Goal: Complete application form: Complete application form

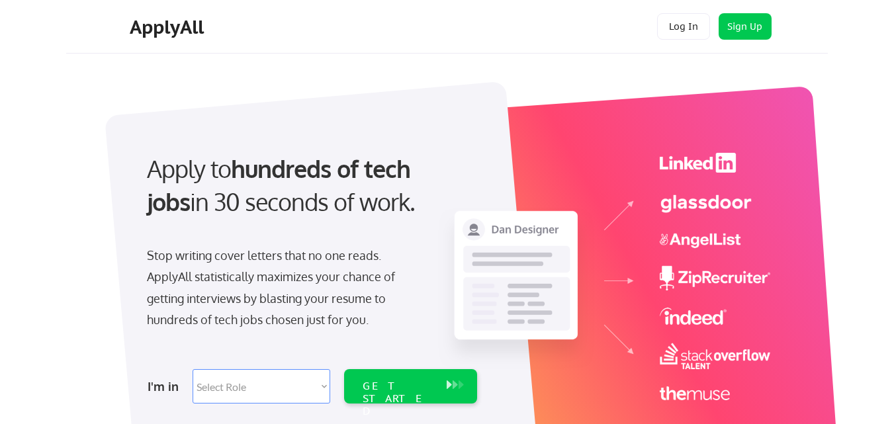
scroll to position [82, 0]
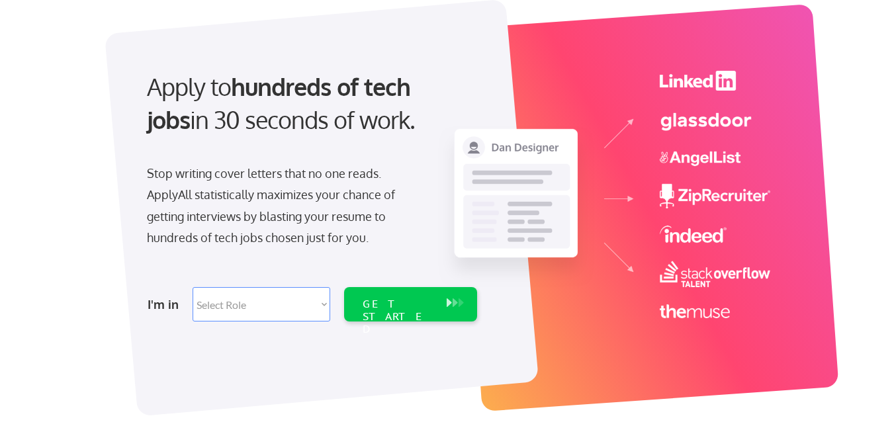
click at [322, 303] on select "Select Role Software Engineering Product Management Customer Success Sales UI/U…" at bounding box center [262, 304] width 138 height 34
click at [255, 312] on select "Select Role Software Engineering Product Management Customer Success Sales UI/U…" at bounding box center [262, 304] width 138 height 34
select select ""engineering""
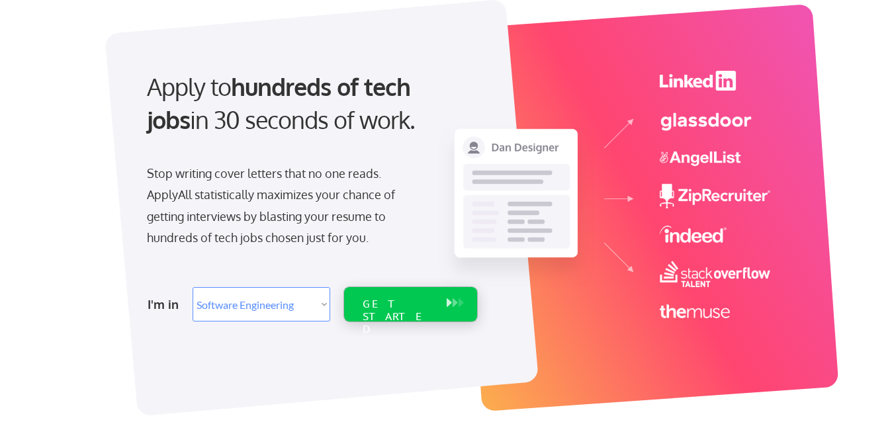
click at [413, 309] on div "GET STARTED" at bounding box center [398, 317] width 71 height 38
click at [444, 309] on button at bounding box center [449, 303] width 13 height 15
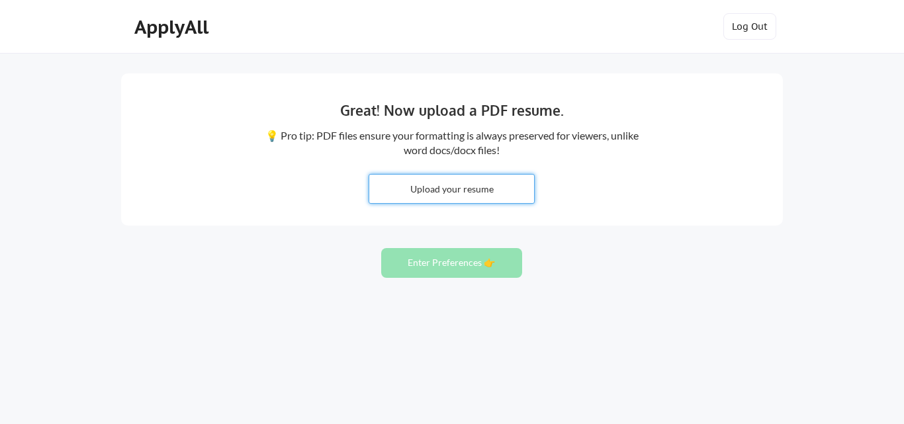
click at [496, 192] on input "file" at bounding box center [451, 189] width 165 height 28
click at [429, 188] on input "file" at bounding box center [451, 189] width 165 height 28
click at [450, 197] on input "file" at bounding box center [451, 189] width 165 height 28
type input "C:\fakepath\Dr. Govardhan Cherla .pdf"
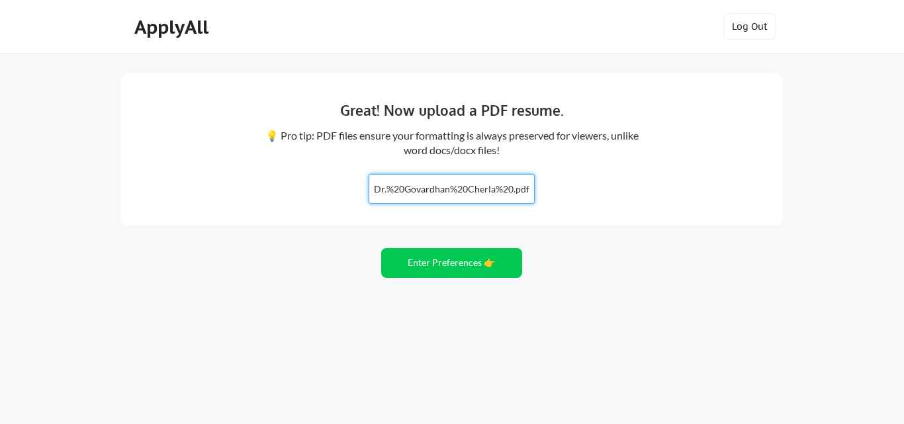
click at [433, 194] on input "file" at bounding box center [451, 189] width 165 height 28
type input "C:\fakepath\Dr. Govardhan Cherla 369.pdf"
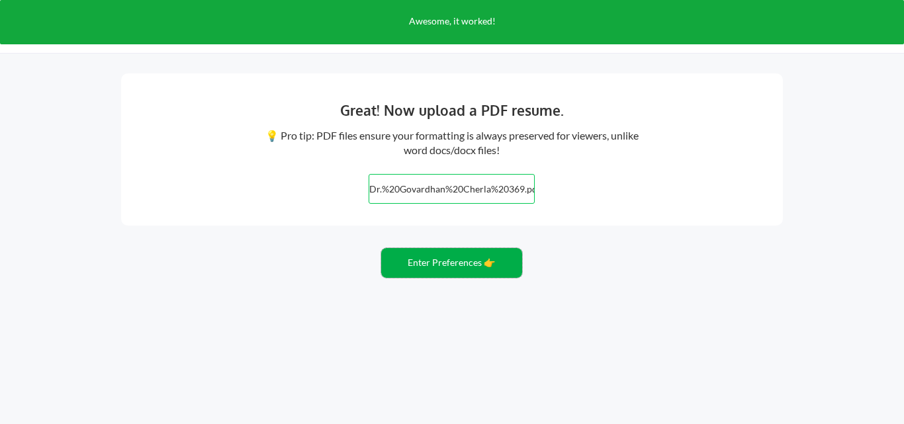
click at [448, 264] on button "Enter Preferences 👉" at bounding box center [451, 263] width 141 height 30
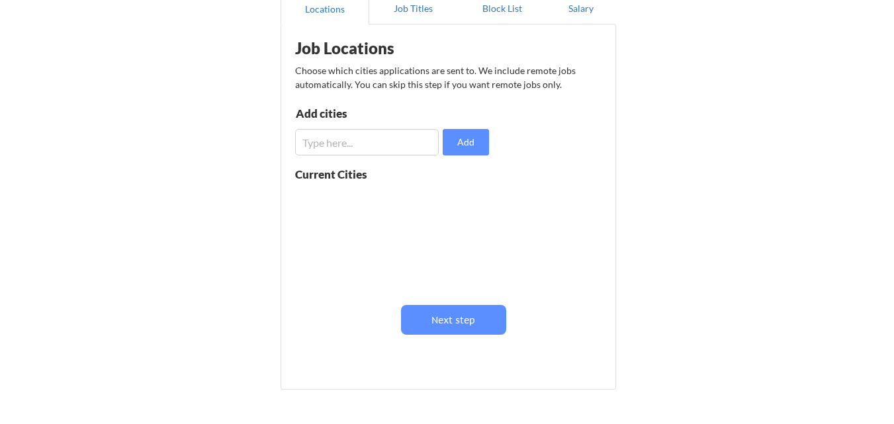
scroll to position [120, 0]
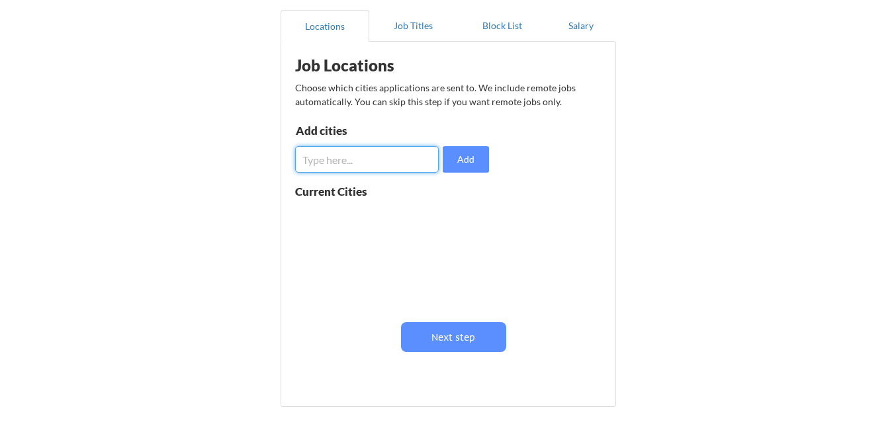
click at [380, 169] on input "input" at bounding box center [367, 159] width 144 height 26
type input "Hyderabad,"
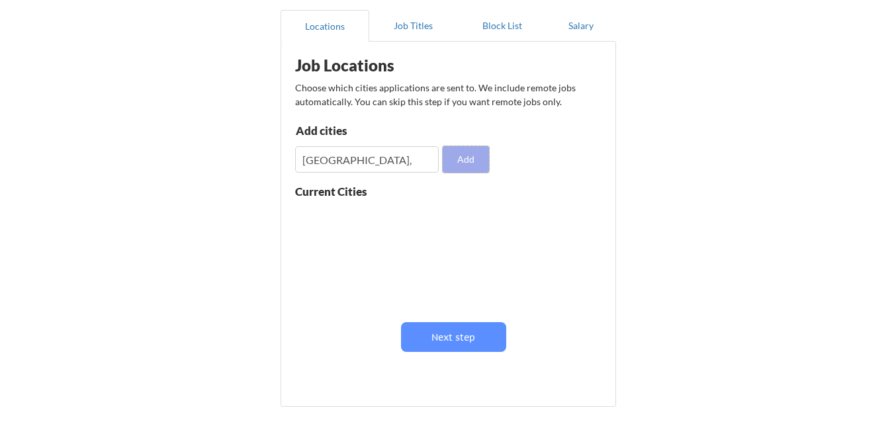
click at [459, 158] on button "Add" at bounding box center [466, 159] width 46 height 26
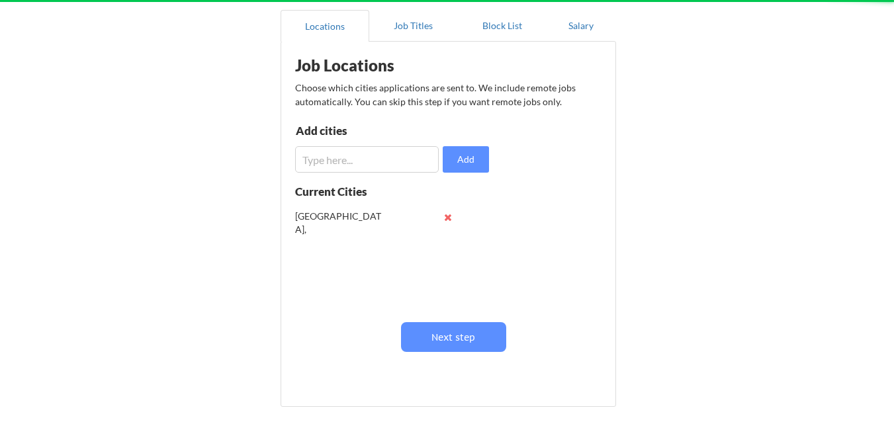
click at [363, 163] on input "input" at bounding box center [367, 159] width 144 height 26
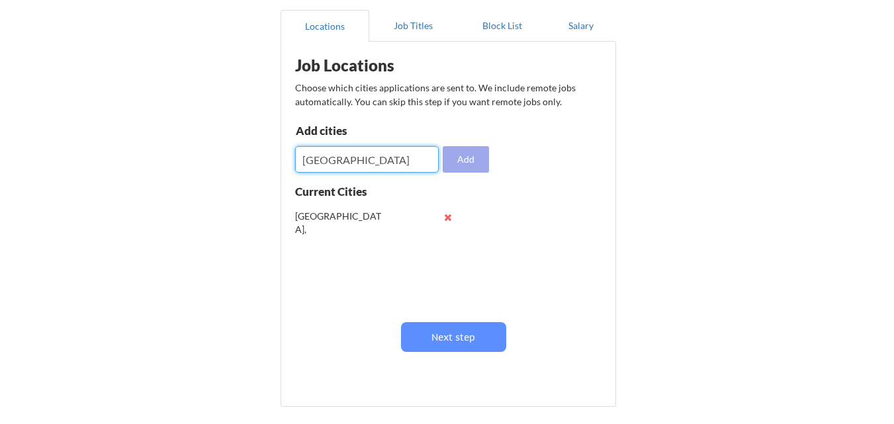
type input "Chennai"
click at [466, 155] on button "Add" at bounding box center [466, 159] width 46 height 26
click at [400, 155] on input "input" at bounding box center [367, 159] width 144 height 26
type input "Delhi"
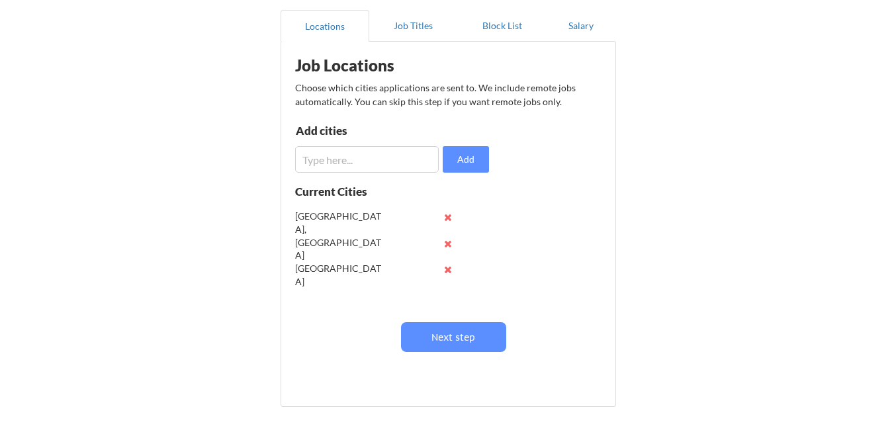
click at [400, 155] on input "input" at bounding box center [367, 159] width 144 height 26
type input "Pune"
click at [383, 167] on input "input" at bounding box center [367, 159] width 144 height 26
click at [366, 162] on input "input" at bounding box center [367, 159] width 144 height 26
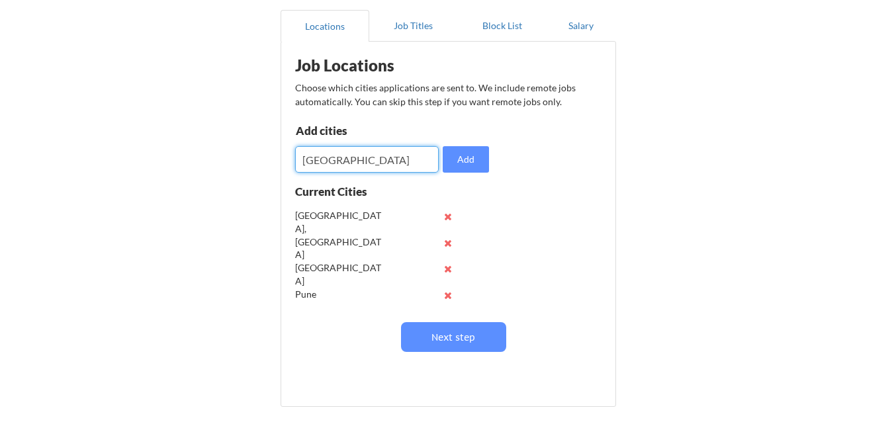
type input "Germany"
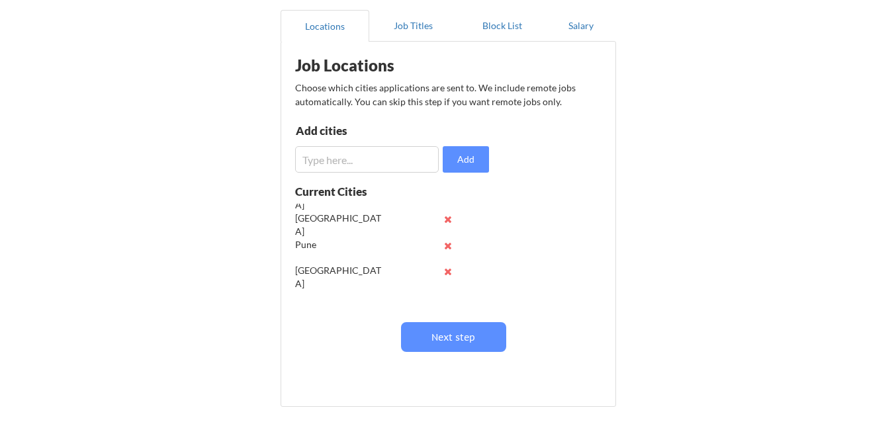
scroll to position [52, 0]
click at [384, 163] on input "input" at bounding box center [367, 159] width 144 height 26
type input "UK"
click at [384, 162] on input "input" at bounding box center [367, 159] width 144 height 26
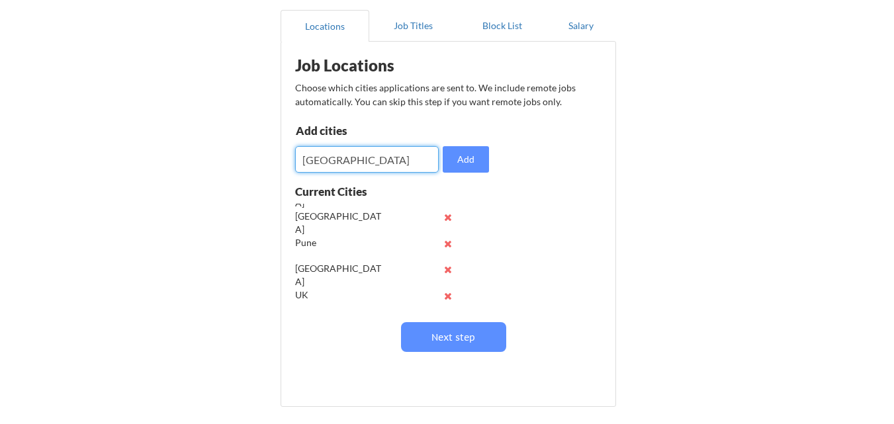
type input "USA"
click at [384, 162] on input "input" at bounding box center [367, 159] width 144 height 26
type input "Neziland"
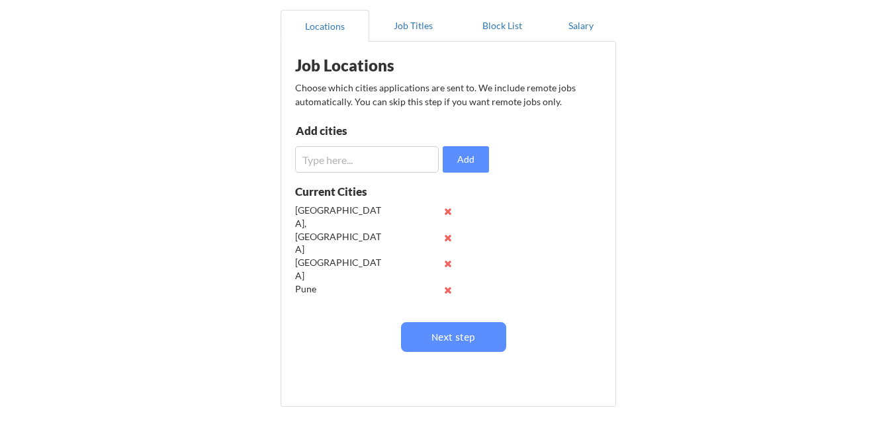
scroll to position [0, 0]
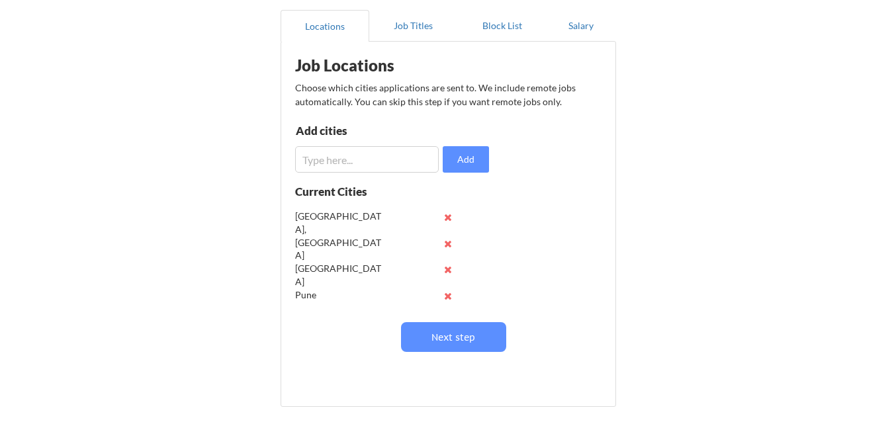
drag, startPoint x: 464, startPoint y: 230, endPoint x: 468, endPoint y: 298, distance: 68.9
click at [468, 298] on div "Current Cities Hyderabad, Chennai Delhi Pune Germany UK USA Neziland" at bounding box center [392, 252] width 194 height 132
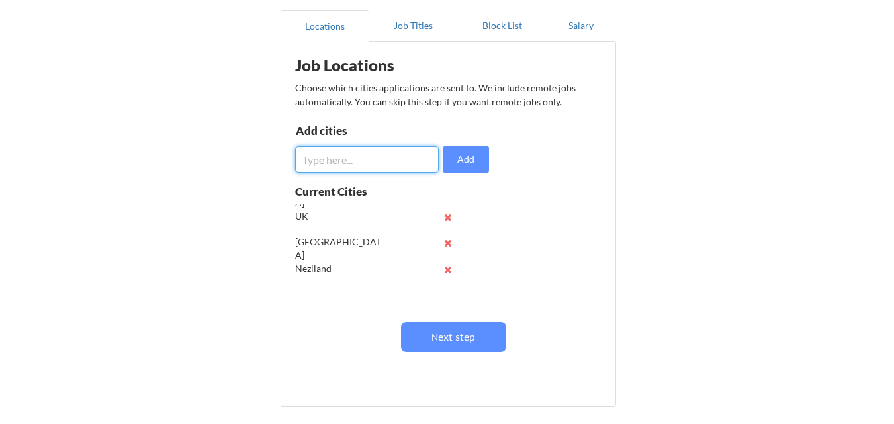
click at [406, 167] on input "input" at bounding box center [367, 159] width 144 height 26
type input "France"
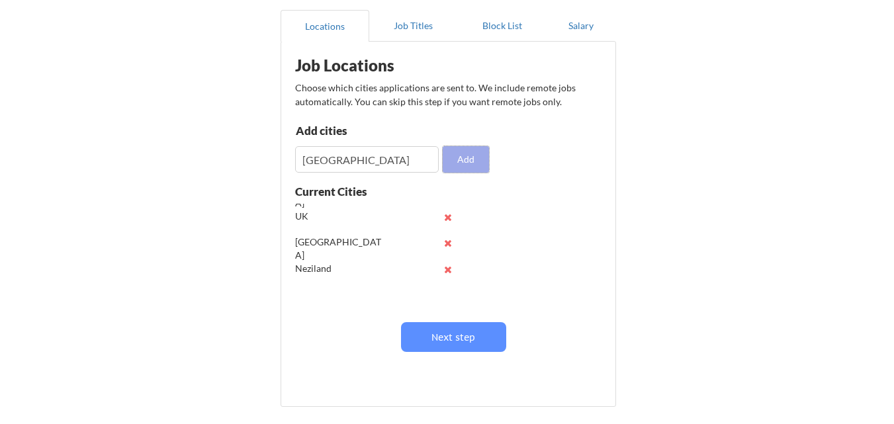
click at [474, 157] on button "Add" at bounding box center [466, 159] width 46 height 26
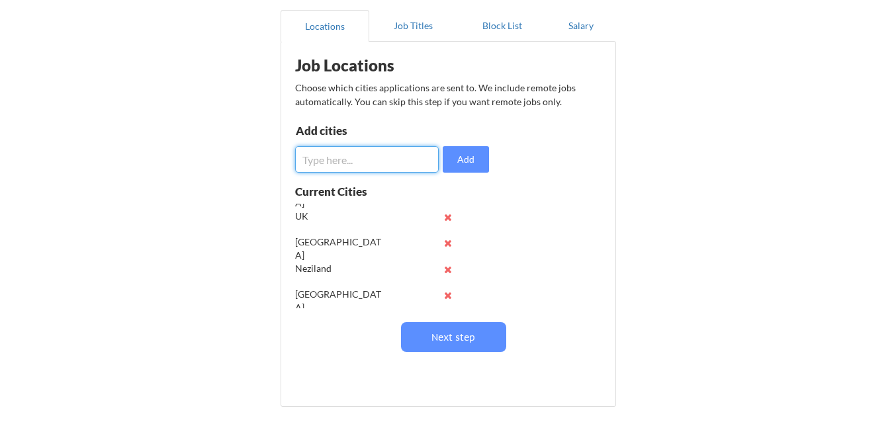
click at [372, 163] on input "input" at bounding box center [367, 159] width 144 height 26
type input "Singapore"
click at [476, 159] on button "Add" at bounding box center [466, 159] width 46 height 26
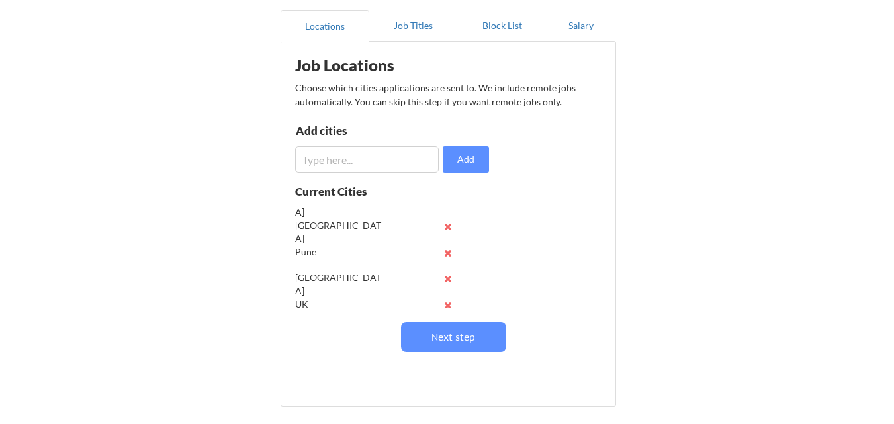
scroll to position [0, 0]
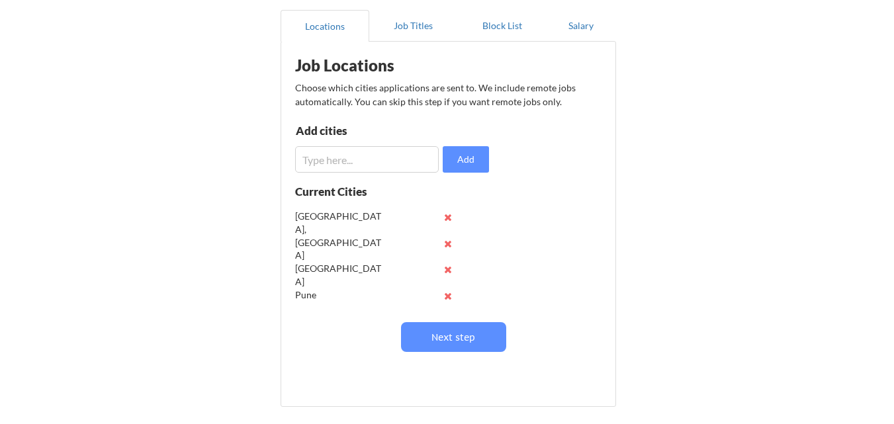
click at [447, 244] on button at bounding box center [448, 244] width 10 height 10
click at [448, 267] on button at bounding box center [448, 270] width 10 height 10
click at [445, 243] on button at bounding box center [448, 244] width 10 height 10
click at [415, 163] on input "input" at bounding box center [367, 159] width 144 height 26
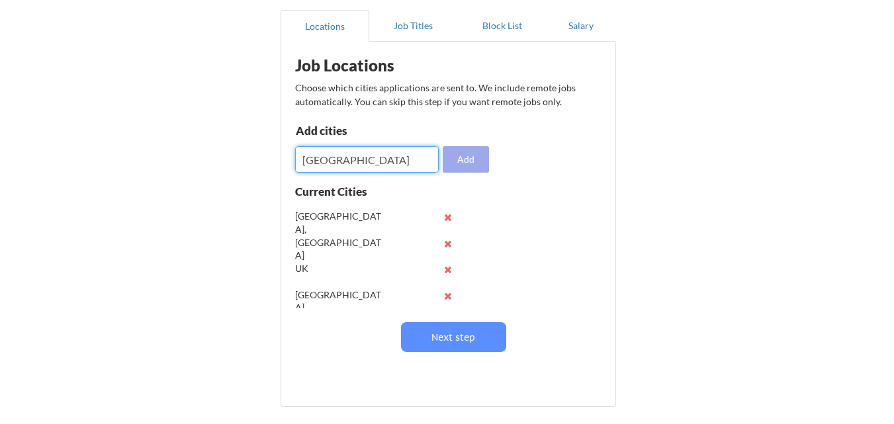
type input "India"
click at [464, 157] on button "Add" at bounding box center [466, 159] width 46 height 26
click at [393, 163] on input "input" at bounding box center [367, 159] width 144 height 26
type input "Luxemberg"
click at [453, 160] on button "Add" at bounding box center [466, 159] width 46 height 26
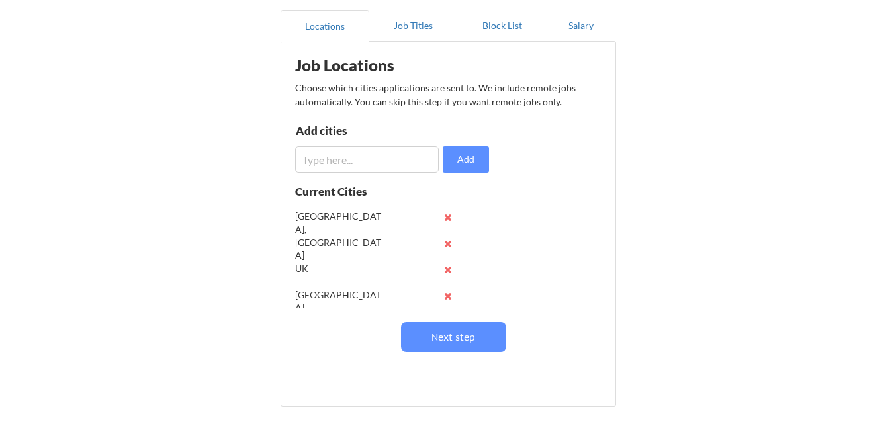
click at [382, 156] on input "input" at bounding box center [367, 159] width 144 height 26
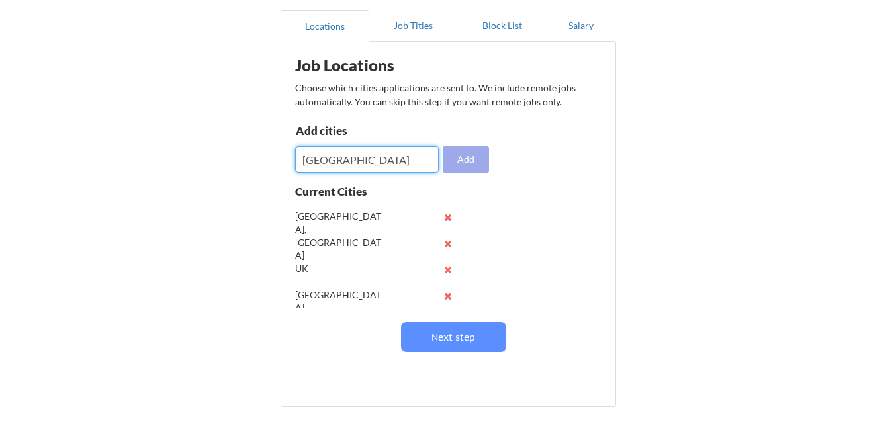
type input "Canada"
click at [459, 158] on button "Add" at bounding box center [466, 159] width 46 height 26
click at [374, 165] on input "input" at bounding box center [367, 159] width 144 height 26
click at [400, 159] on input "input" at bounding box center [367, 159] width 144 height 26
type input "Finland"
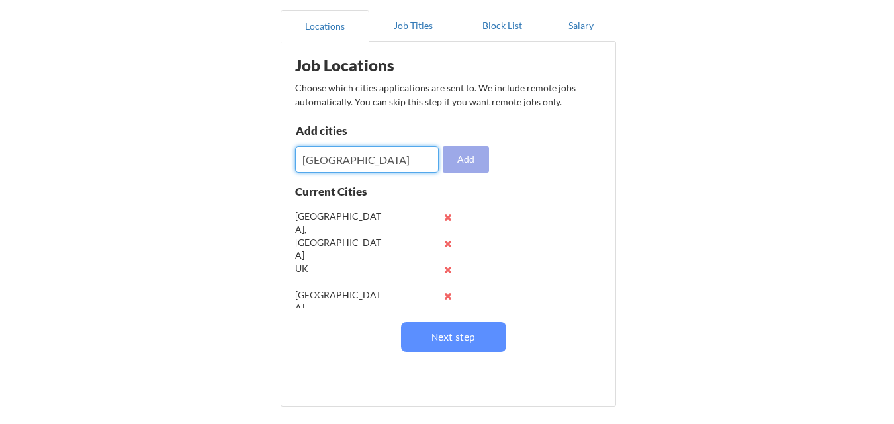
click at [477, 152] on button "Add" at bounding box center [466, 159] width 46 height 26
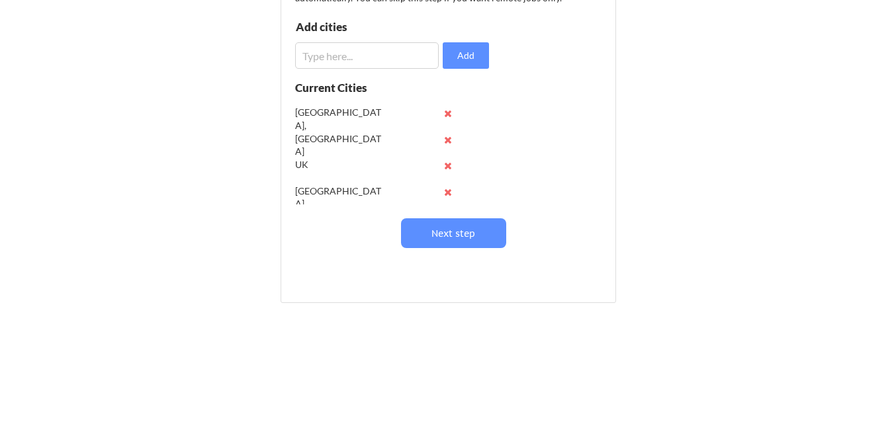
click at [419, 65] on input "input" at bounding box center [367, 55] width 144 height 26
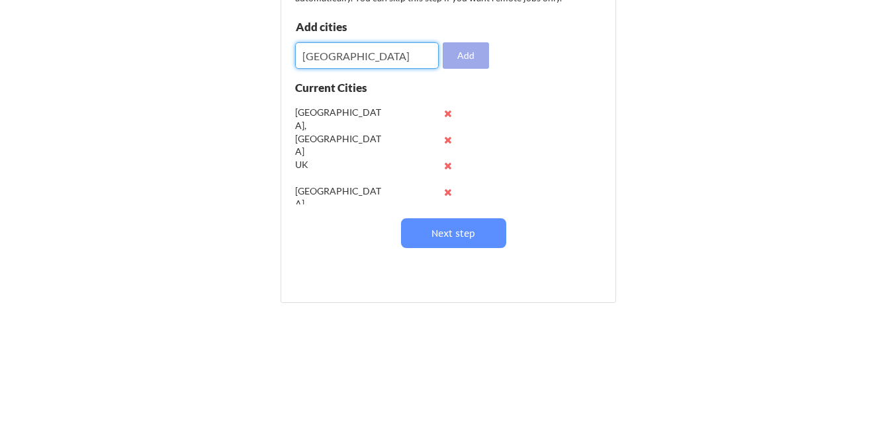
type input "China"
click at [458, 51] on button "Add" at bounding box center [466, 55] width 46 height 26
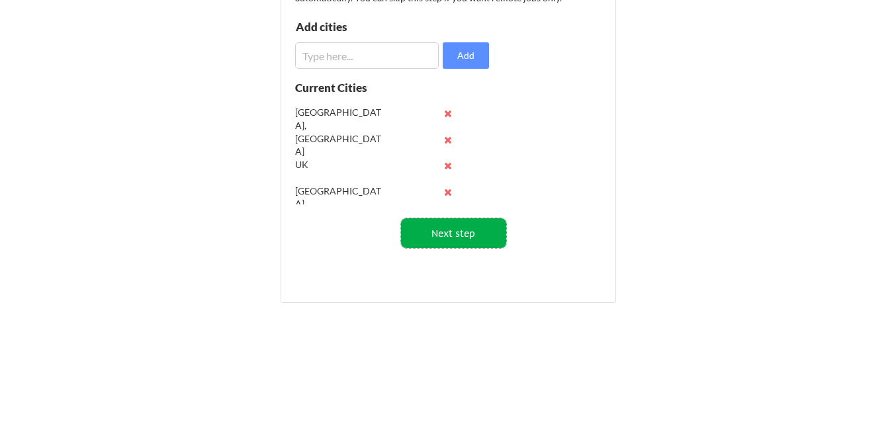
click at [452, 234] on button "Next step" at bounding box center [453, 233] width 105 height 30
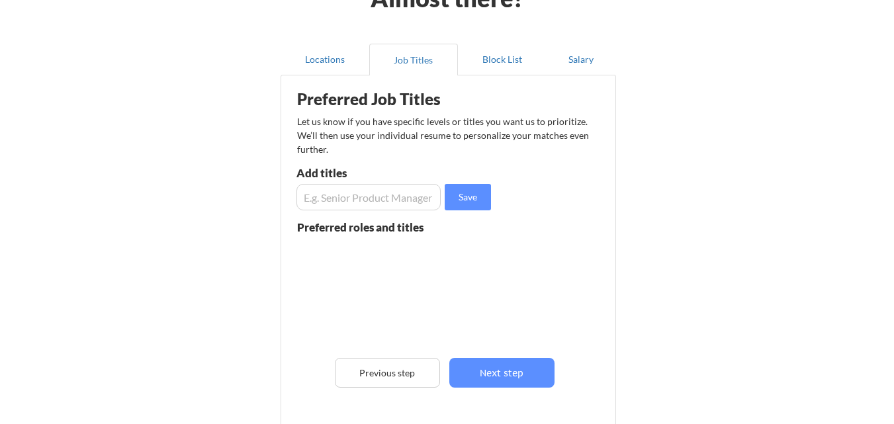
scroll to position [83, 0]
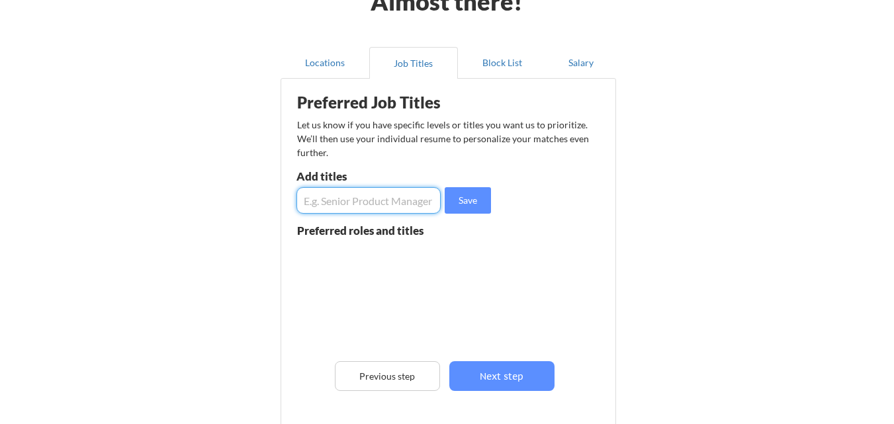
click at [385, 205] on input "input" at bounding box center [368, 200] width 144 height 26
type input "Scientist, Research, Medical writer, Clinical Research, Plant pathologist"
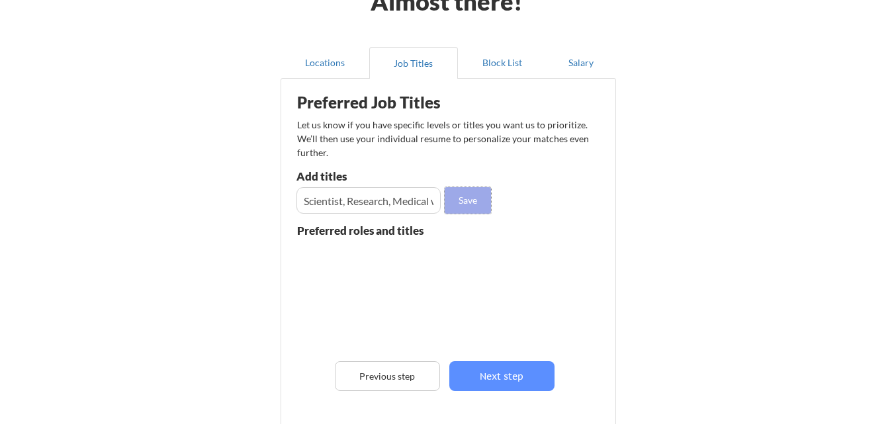
click at [464, 202] on button "Save" at bounding box center [468, 200] width 46 height 26
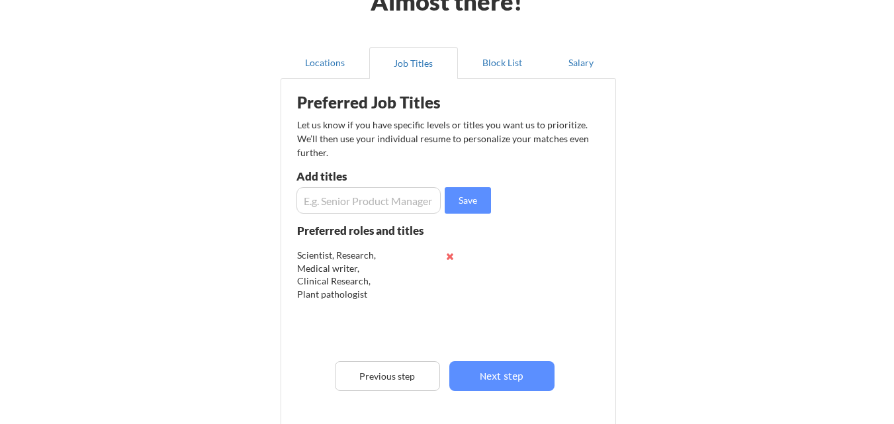
scroll to position [1, 0]
click at [342, 204] on input "input" at bounding box center [368, 200] width 144 height 26
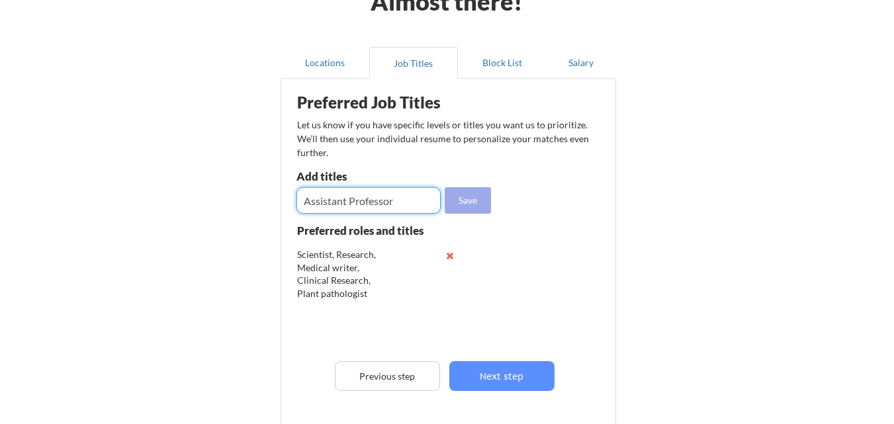
type input "Assistant Professor"
click at [463, 199] on button "Save" at bounding box center [468, 200] width 46 height 26
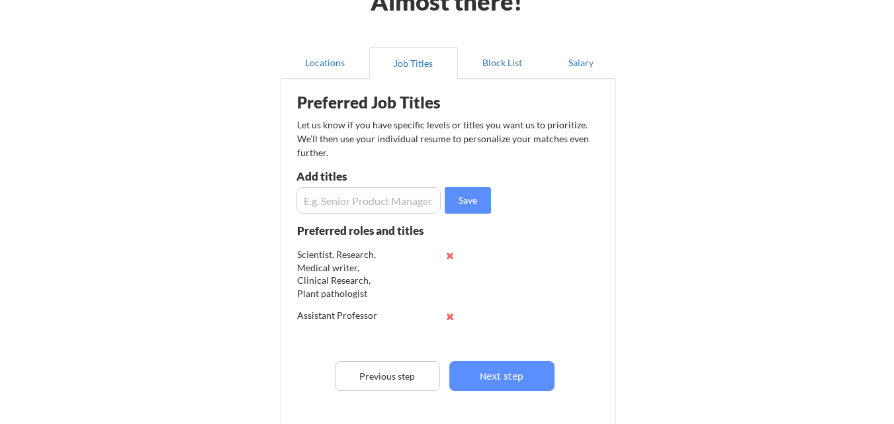
click at [402, 196] on input "input" at bounding box center [368, 200] width 144 height 26
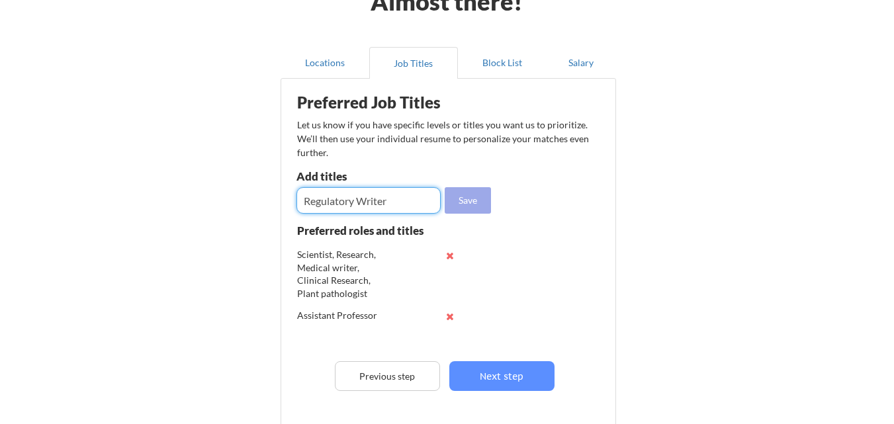
type input "Regulatory Writer"
click at [460, 195] on button "Save" at bounding box center [468, 200] width 46 height 26
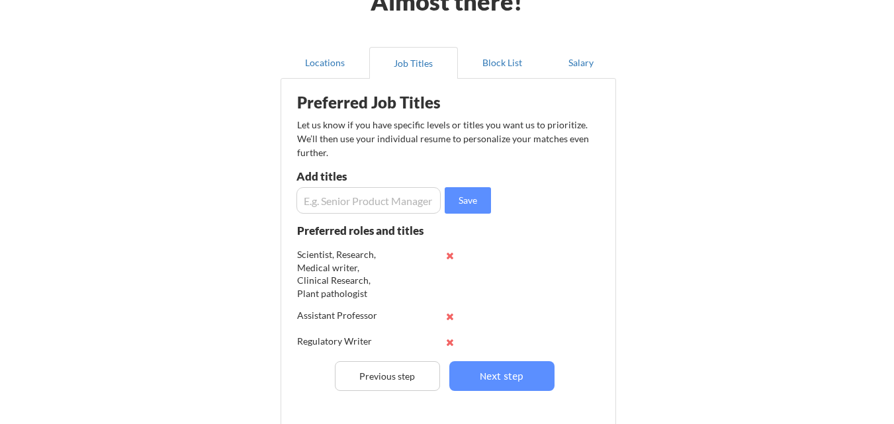
click at [379, 207] on input "input" at bounding box center [368, 200] width 144 height 26
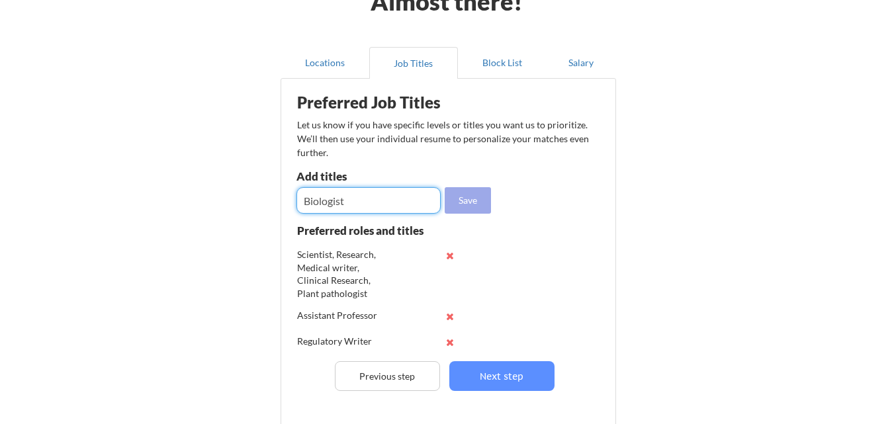
type input "Biologist"
click at [466, 202] on button "Save" at bounding box center [468, 200] width 46 height 26
click at [377, 198] on input "input" at bounding box center [368, 200] width 144 height 26
type input "Post doc"
click at [462, 199] on button "Save" at bounding box center [468, 200] width 46 height 26
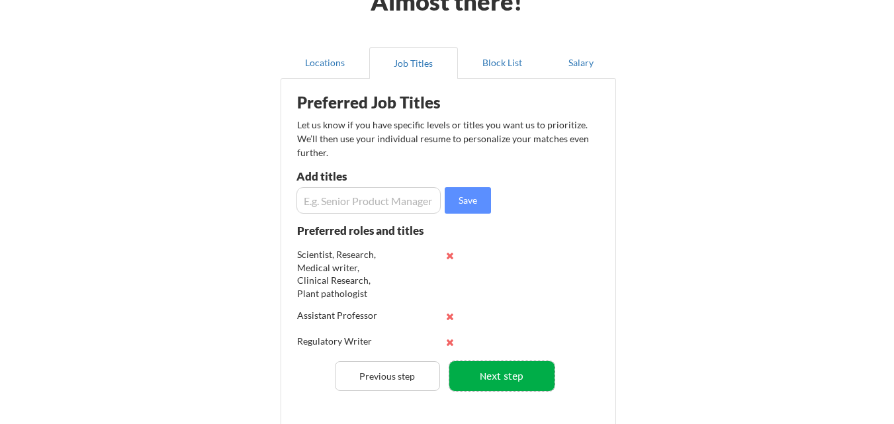
click at [515, 373] on button "Next step" at bounding box center [501, 376] width 105 height 30
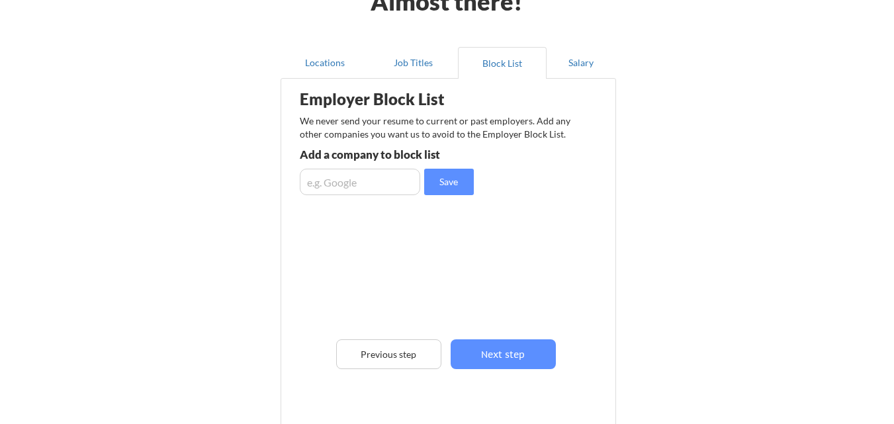
click at [390, 183] on input "input" at bounding box center [360, 182] width 120 height 26
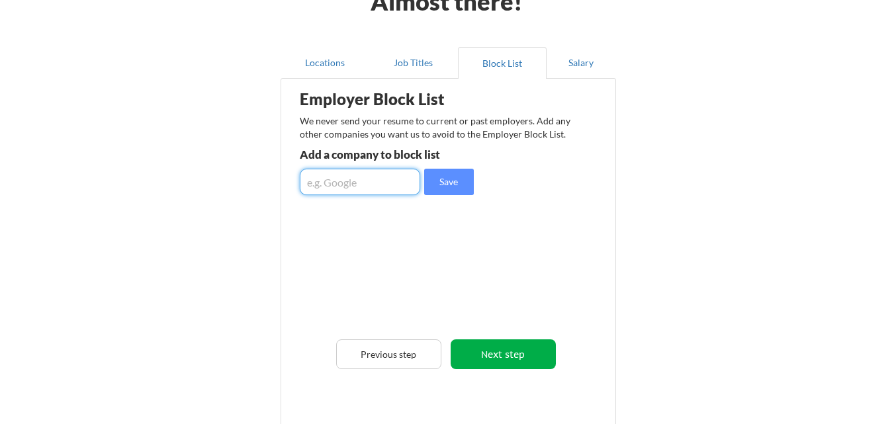
click at [518, 353] on button "Next step" at bounding box center [502, 354] width 105 height 30
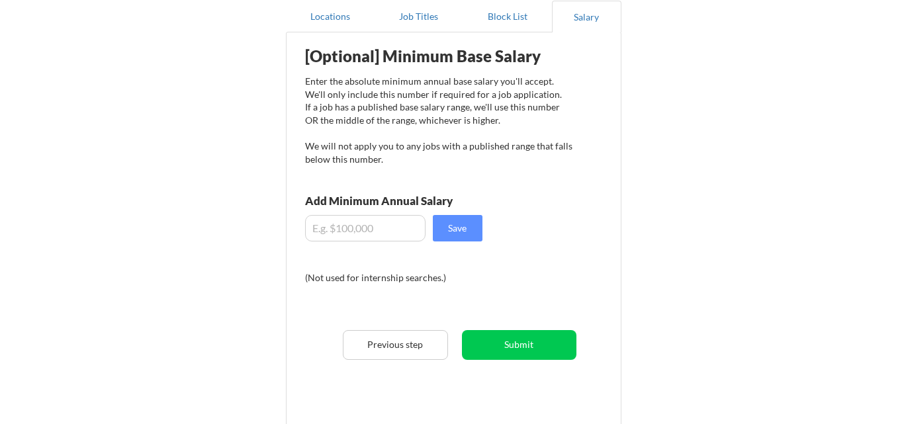
scroll to position [145, 0]
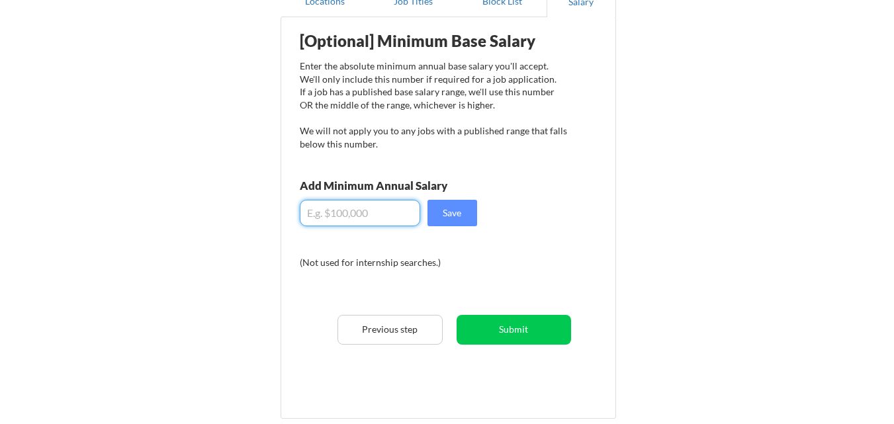
click at [384, 212] on input "input" at bounding box center [360, 213] width 120 height 26
type input "$90,000"
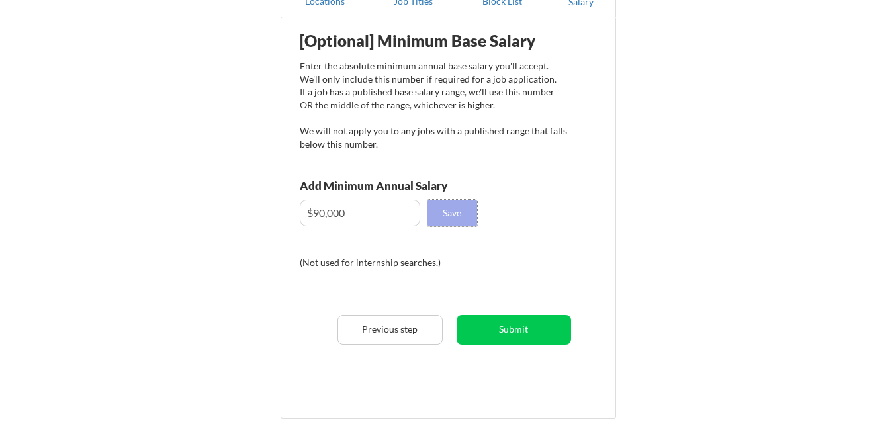
click at [445, 210] on button "Save" at bounding box center [452, 213] width 50 height 26
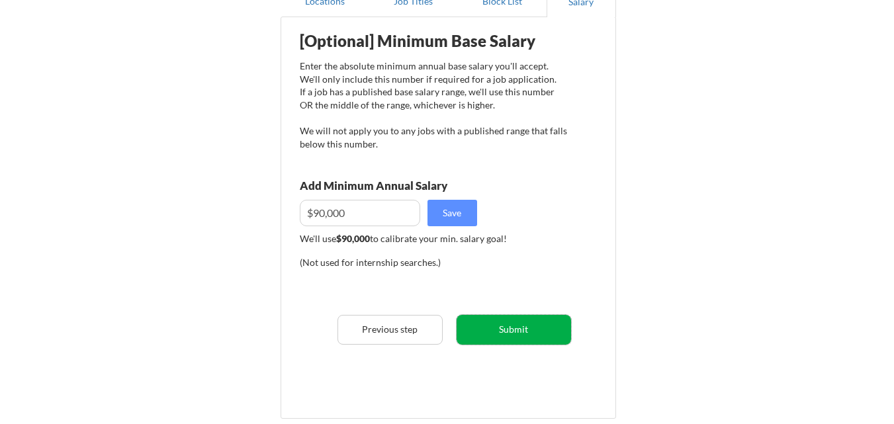
click at [491, 331] on button "Submit" at bounding box center [513, 330] width 114 height 30
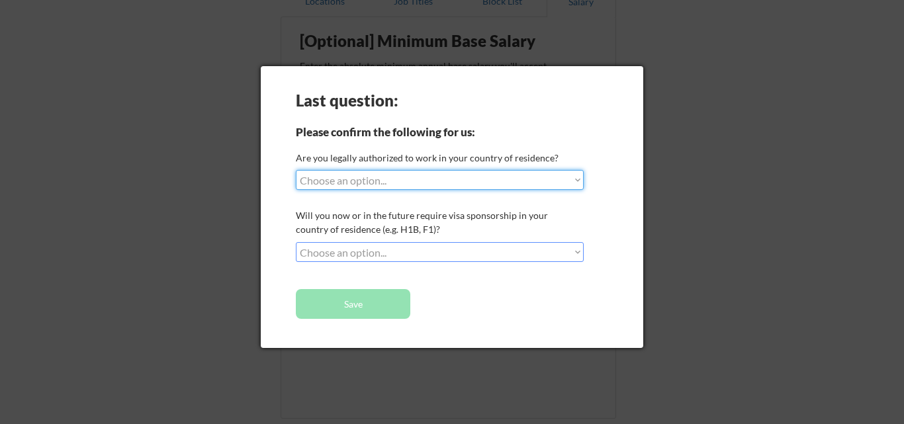
click at [425, 181] on select "Choose an option... Yes, I am a US Citizen Yes, I am a Canadian Citizen Yes, I …" at bounding box center [440, 180] width 288 height 20
select select ""no__i_am_not__yet__authorized""
click at [296, 170] on select "Choose an option... Yes, I am a US Citizen Yes, I am a Canadian Citizen Yes, I …" at bounding box center [440, 180] width 288 height 20
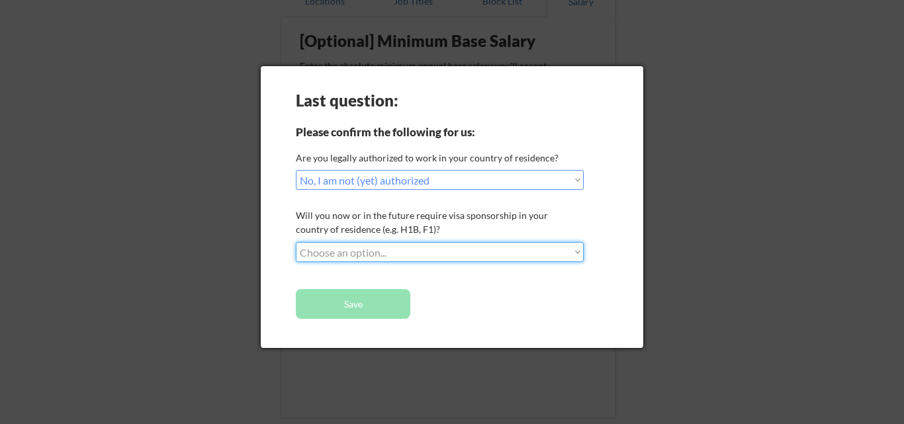
click at [396, 249] on select "Choose an option... No, I will not need sponsorship Yes, I will need sponsorship" at bounding box center [440, 252] width 288 height 20
select select ""yes__i_will_need_sponsorship""
click at [296, 242] on select "Choose an option... No, I will not need sponsorship Yes, I will need sponsorship" at bounding box center [440, 252] width 288 height 20
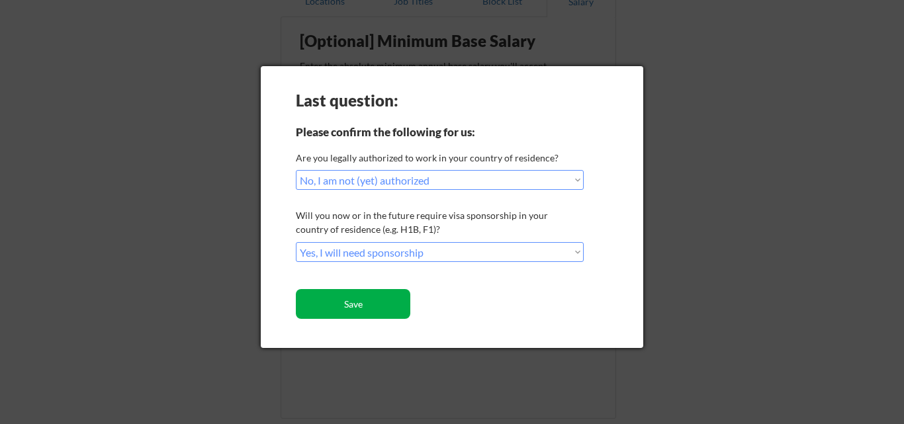
click at [386, 296] on button "Save" at bounding box center [353, 304] width 114 height 30
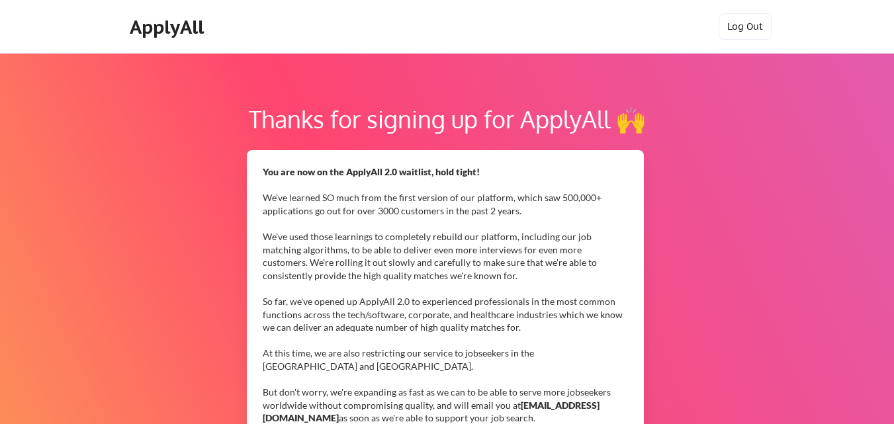
click at [793, 112] on div "Thanks for signing up for ApplyAll 🙌" at bounding box center [447, 119] width 724 height 36
click at [378, 225] on div "You are now on the ApplyAll 2.0 waitlist, hold tight! We've learned SO much fro…" at bounding box center [445, 340] width 364 height 350
click at [429, 30] on div "ApplyAll Log In Sign Up Log Out" at bounding box center [447, 29] width 662 height 33
click at [633, 19] on div "ApplyAll Log In Sign Up Log Out" at bounding box center [447, 29] width 662 height 33
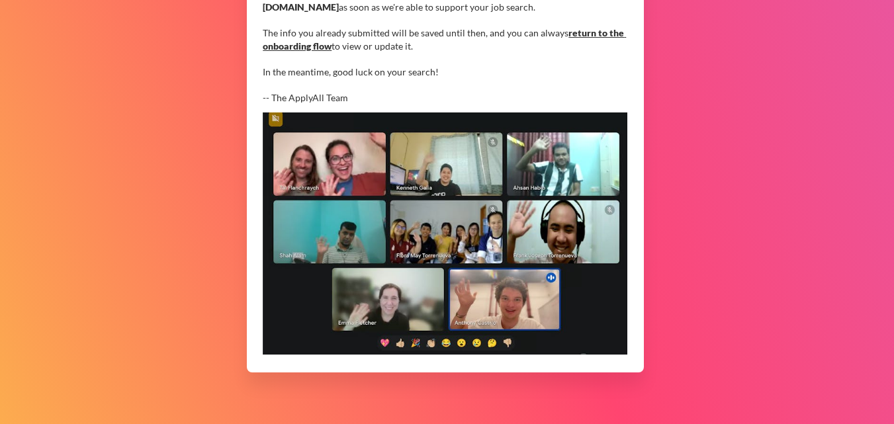
scroll to position [419, 0]
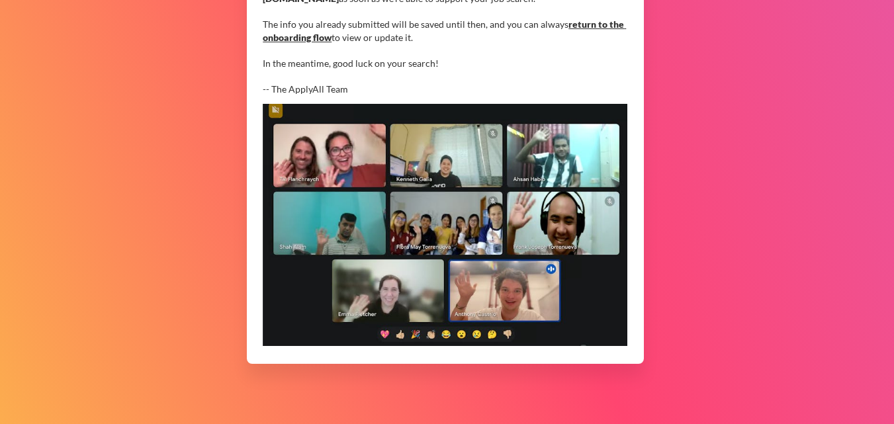
click at [472, 263] on img at bounding box center [445, 225] width 364 height 242
click at [466, 304] on img at bounding box center [445, 225] width 364 height 242
click at [407, 222] on img at bounding box center [445, 225] width 364 height 242
click at [307, 35] on link "return to the onboarding flow" at bounding box center [444, 31] width 363 height 24
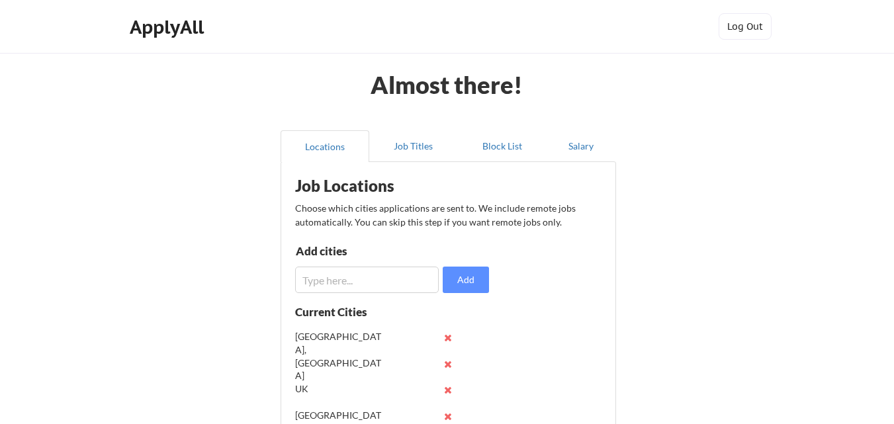
click at [767, 95] on div "Almost there! Locations Job Titles Block List Salary Job Locations Choose which…" at bounding box center [447, 324] width 894 height 648
click at [761, 33] on button "Log Out" at bounding box center [744, 26] width 53 height 26
